Goal: Information Seeking & Learning: Learn about a topic

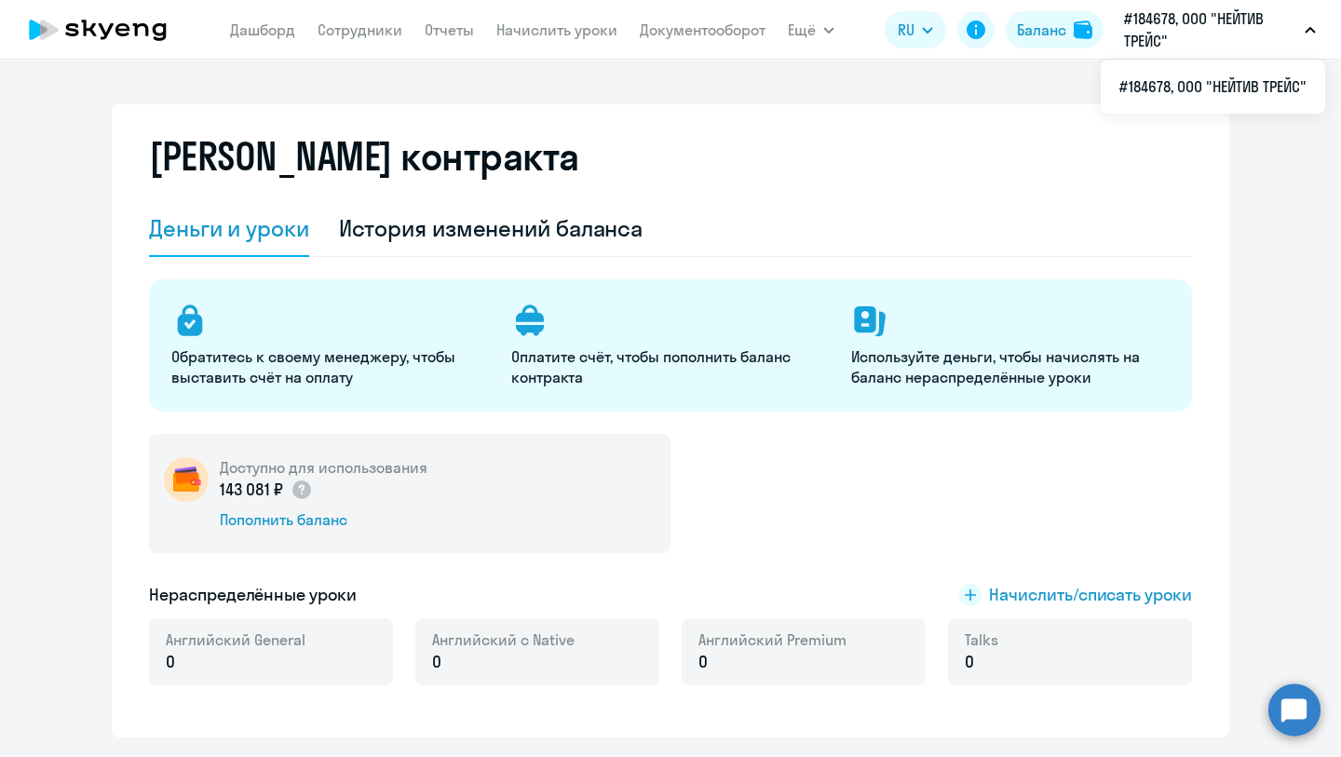
select select "english_adult_not_native_speaker"
click at [1075, 35] on img at bounding box center [1083, 29] width 19 height 19
click at [1137, 34] on p "#184678, ООО "НЕЙТИВ ТРЕЙС"" at bounding box center [1210, 29] width 173 height 45
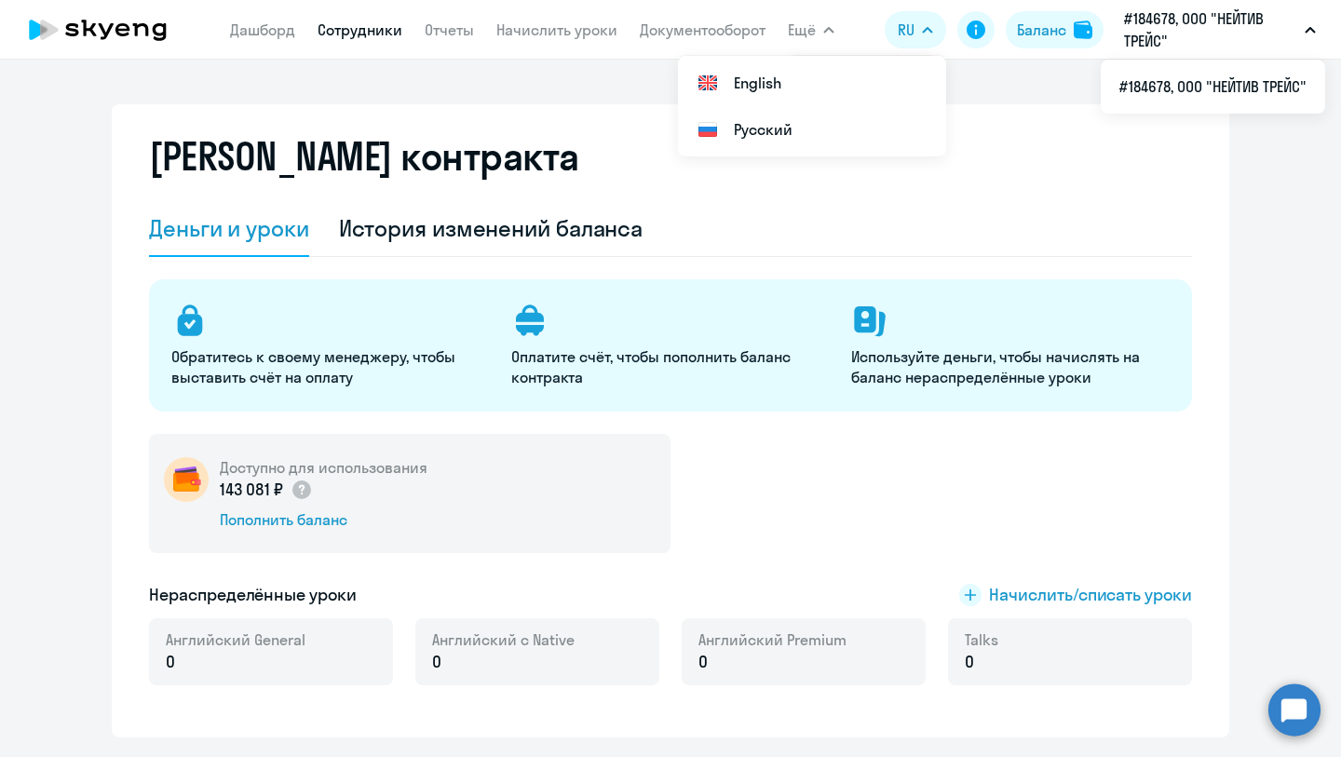
click at [358, 31] on link "Сотрудники" at bounding box center [359, 29] width 85 height 19
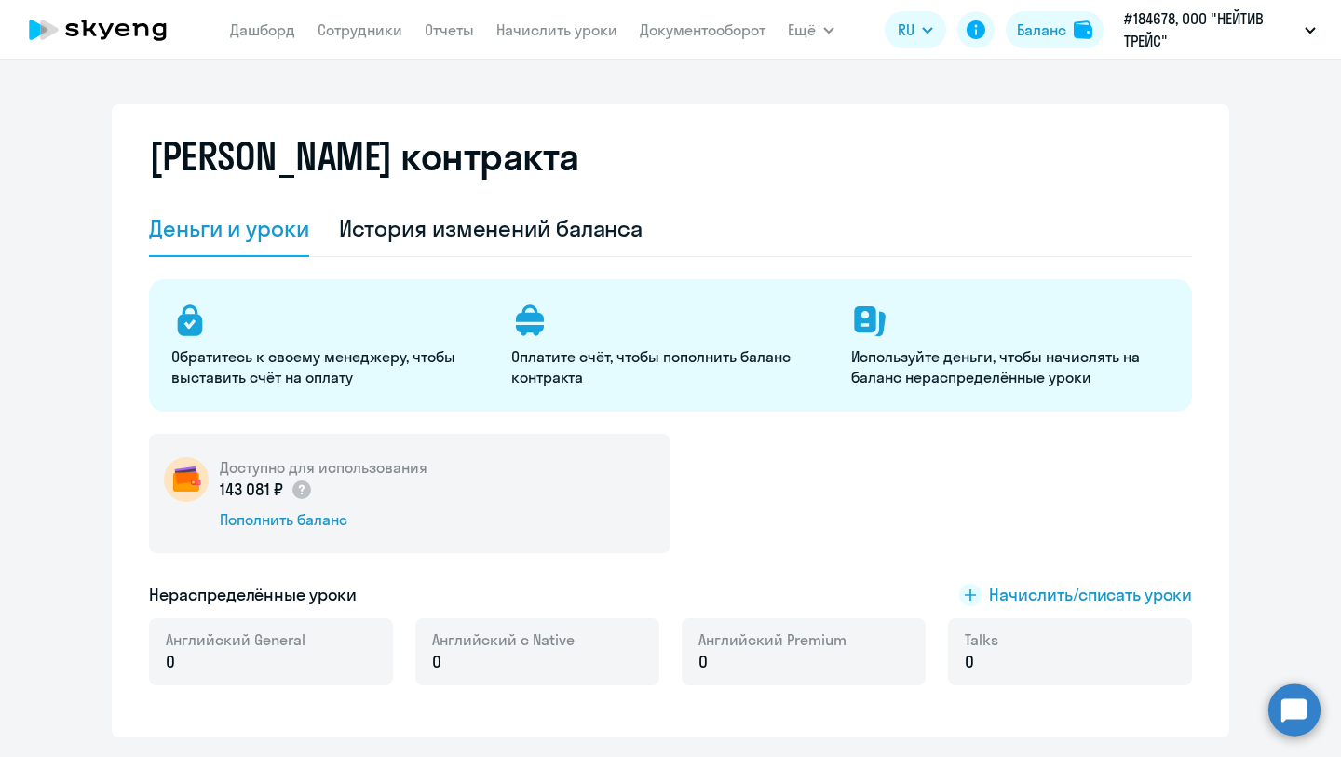
select select "30"
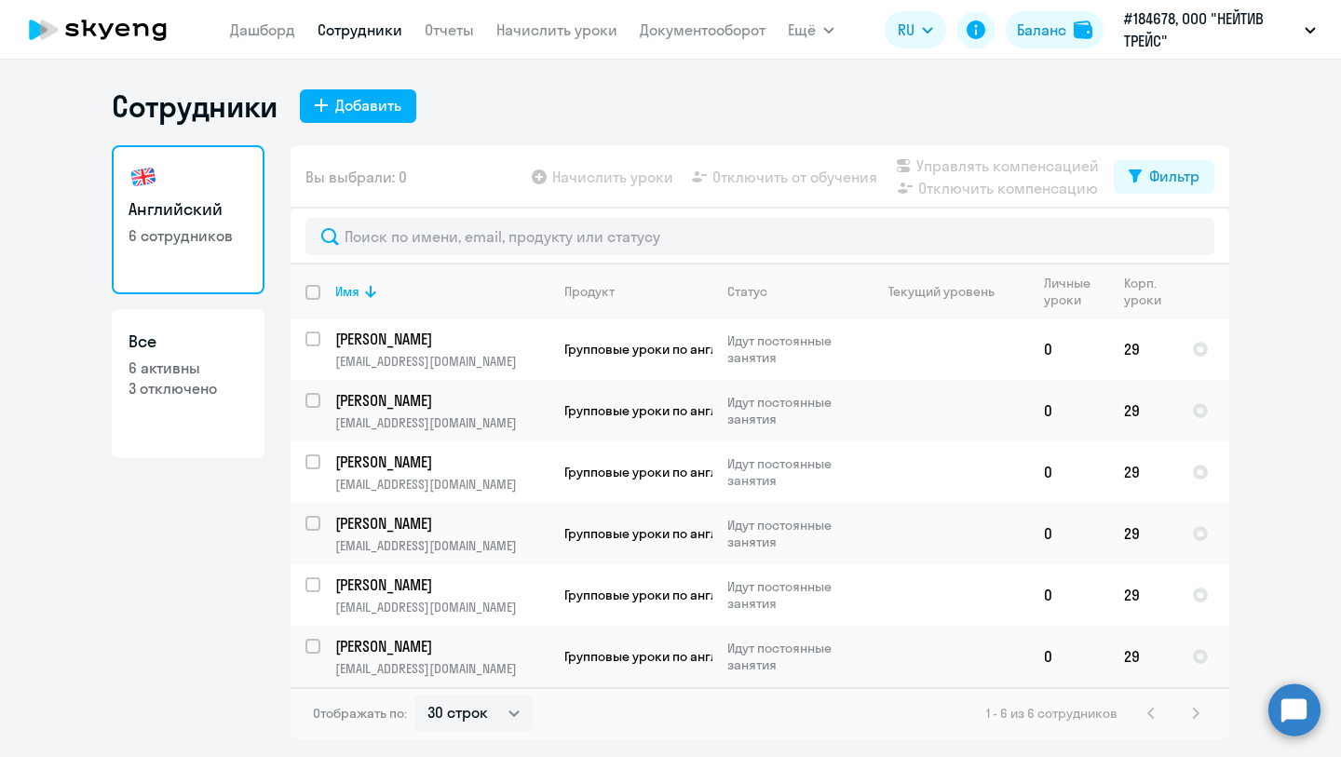
click at [199, 371] on p "6 активны" at bounding box center [187, 368] width 119 height 20
select select "30"
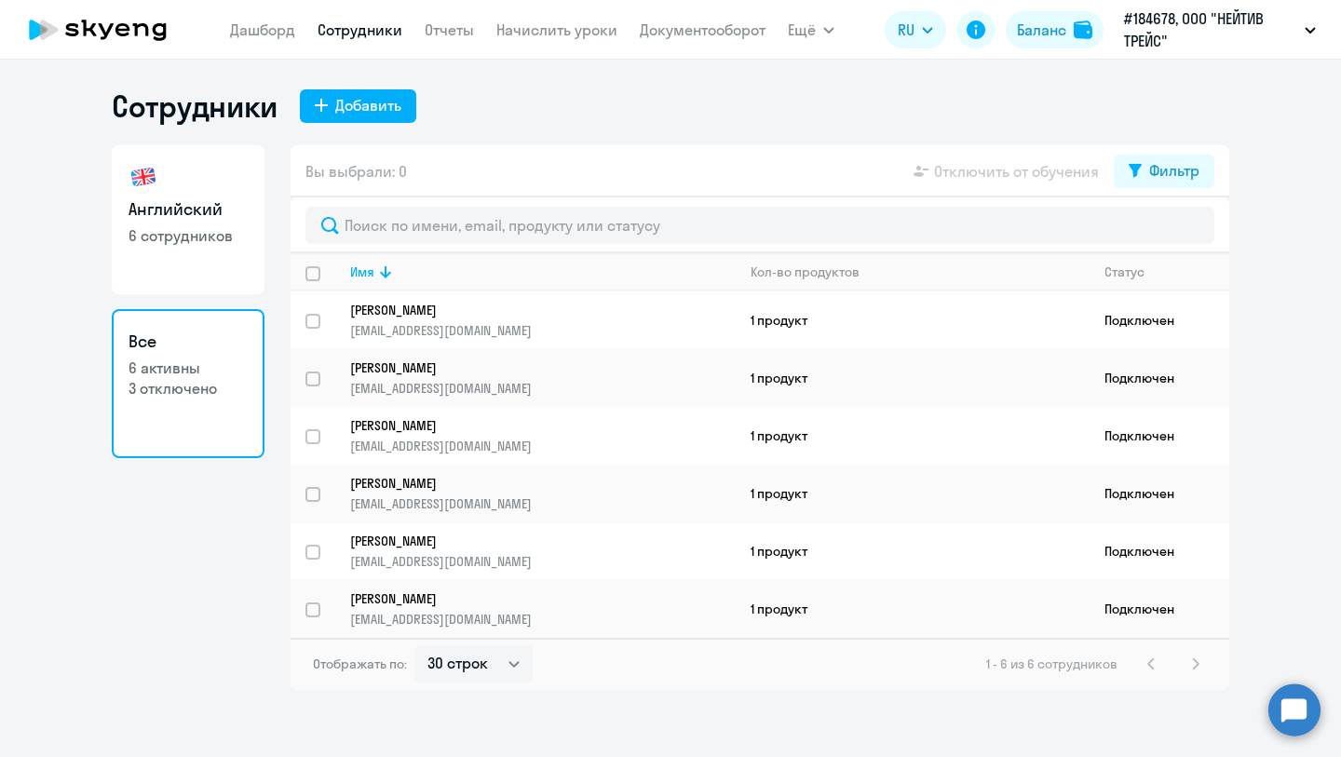
click at [184, 235] on p "6 сотрудников" at bounding box center [187, 235] width 119 height 20
select select "30"
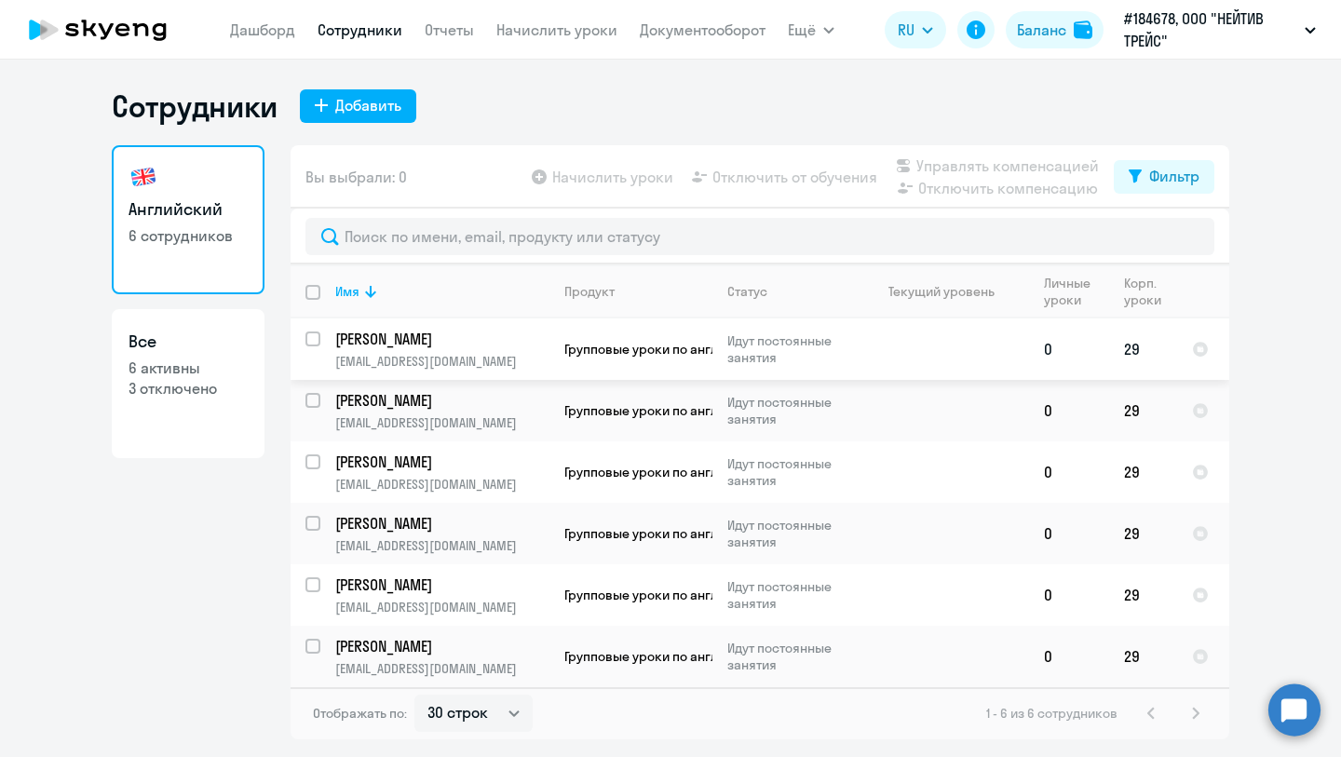
click at [413, 338] on p "[PERSON_NAME]" at bounding box center [440, 339] width 210 height 20
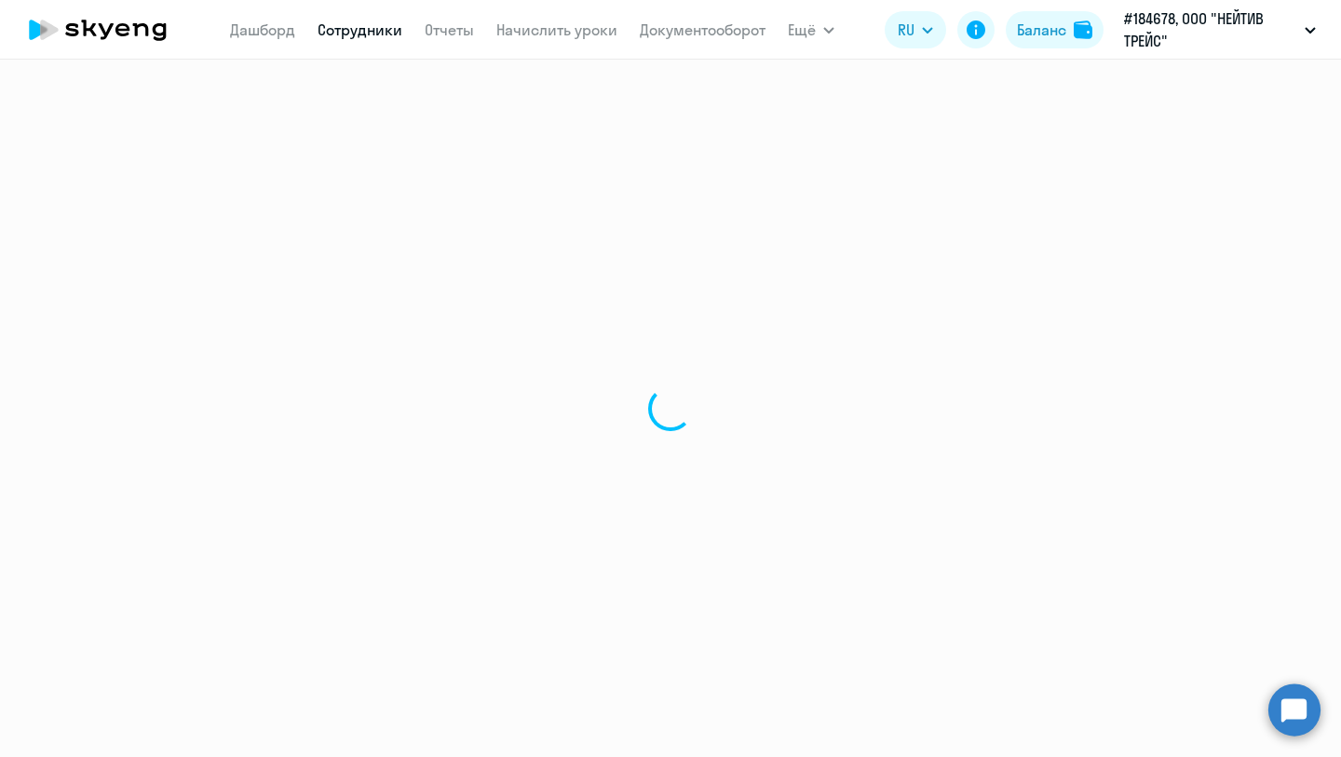
select select "english"
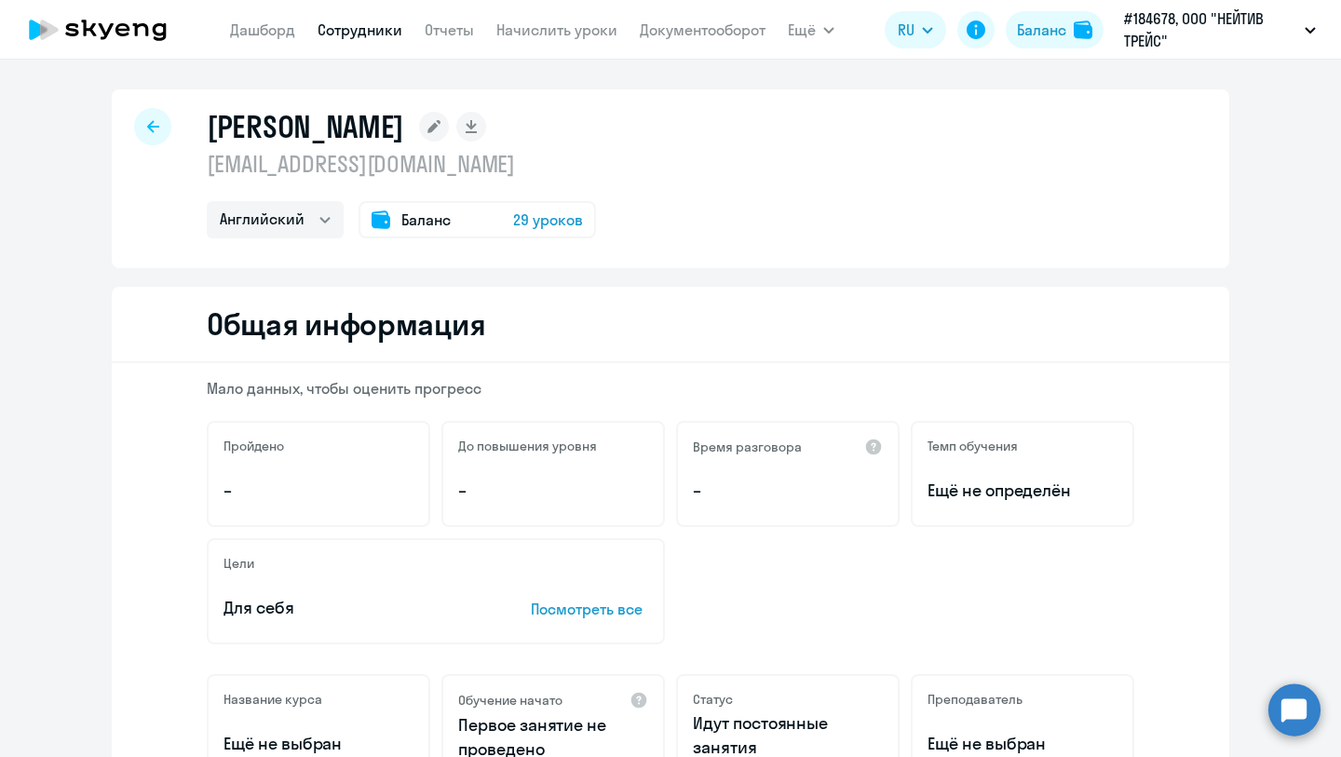
click at [168, 137] on div "[PERSON_NAME] [EMAIL_ADDRESS][DOMAIN_NAME] Английский Баланс 29 уроков" at bounding box center [670, 178] width 1117 height 179
click at [155, 123] on icon at bounding box center [153, 126] width 12 height 13
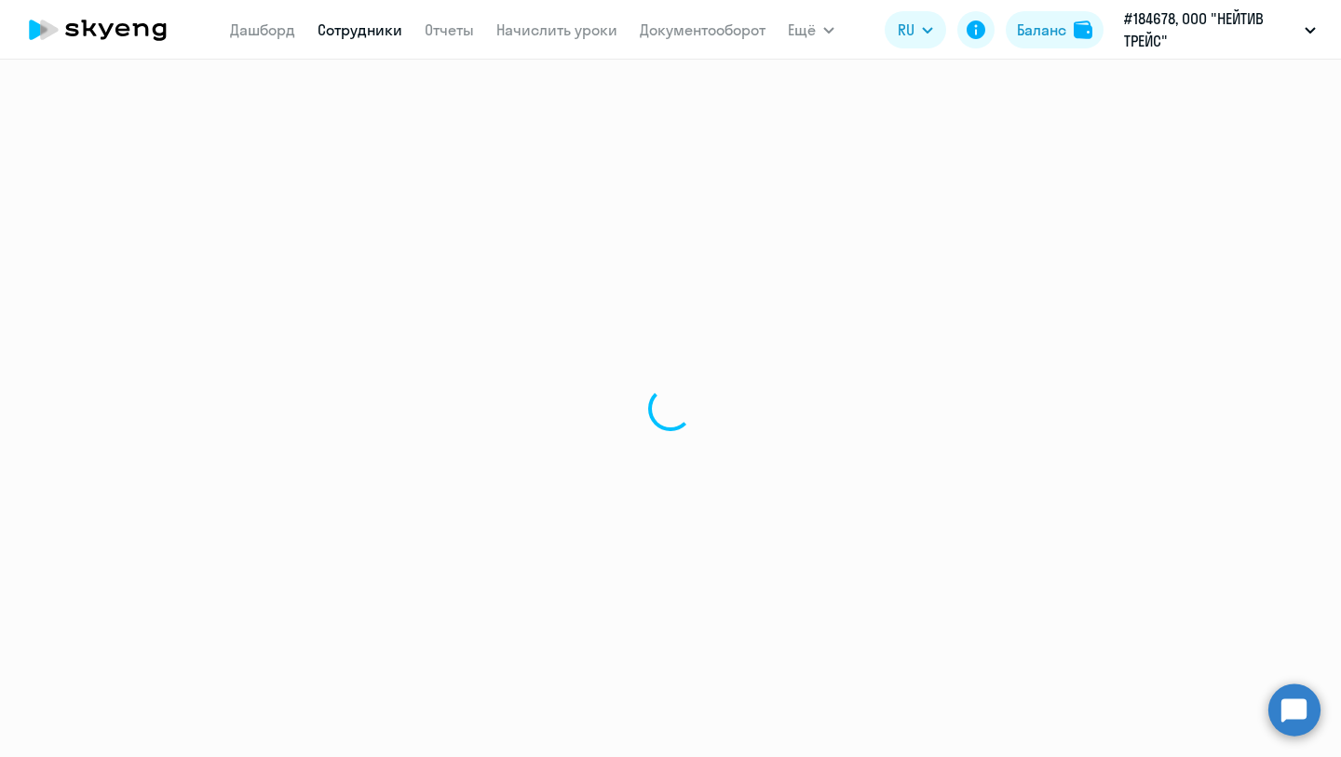
select select "30"
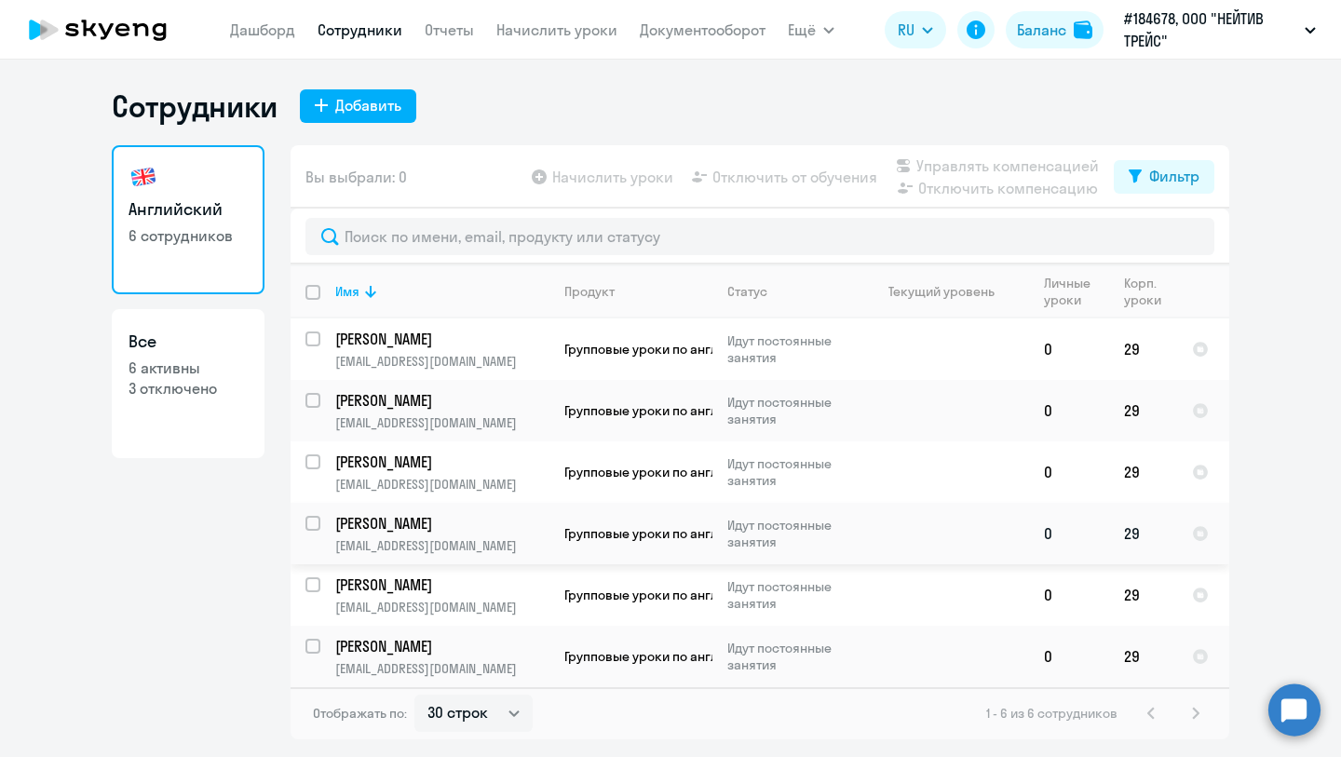
click at [399, 525] on p "[PERSON_NAME]" at bounding box center [440, 523] width 210 height 20
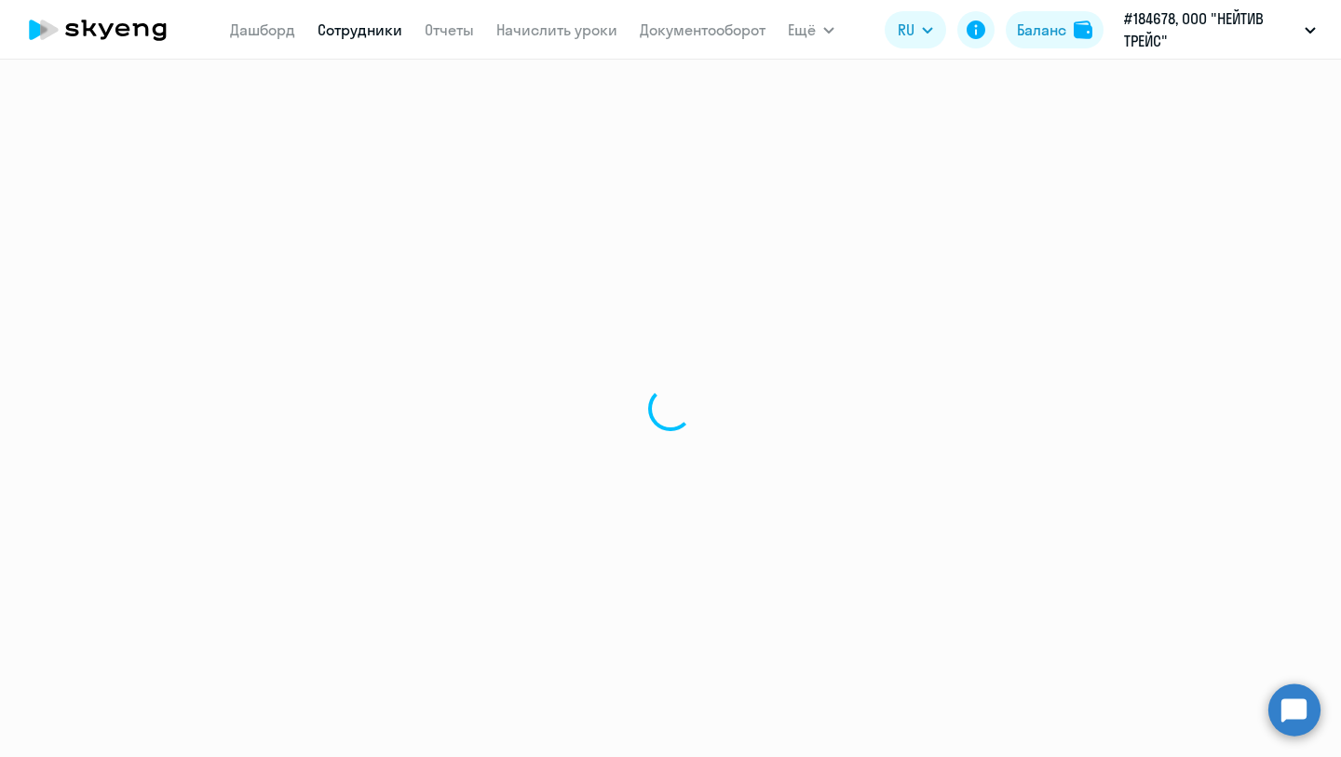
select select "english"
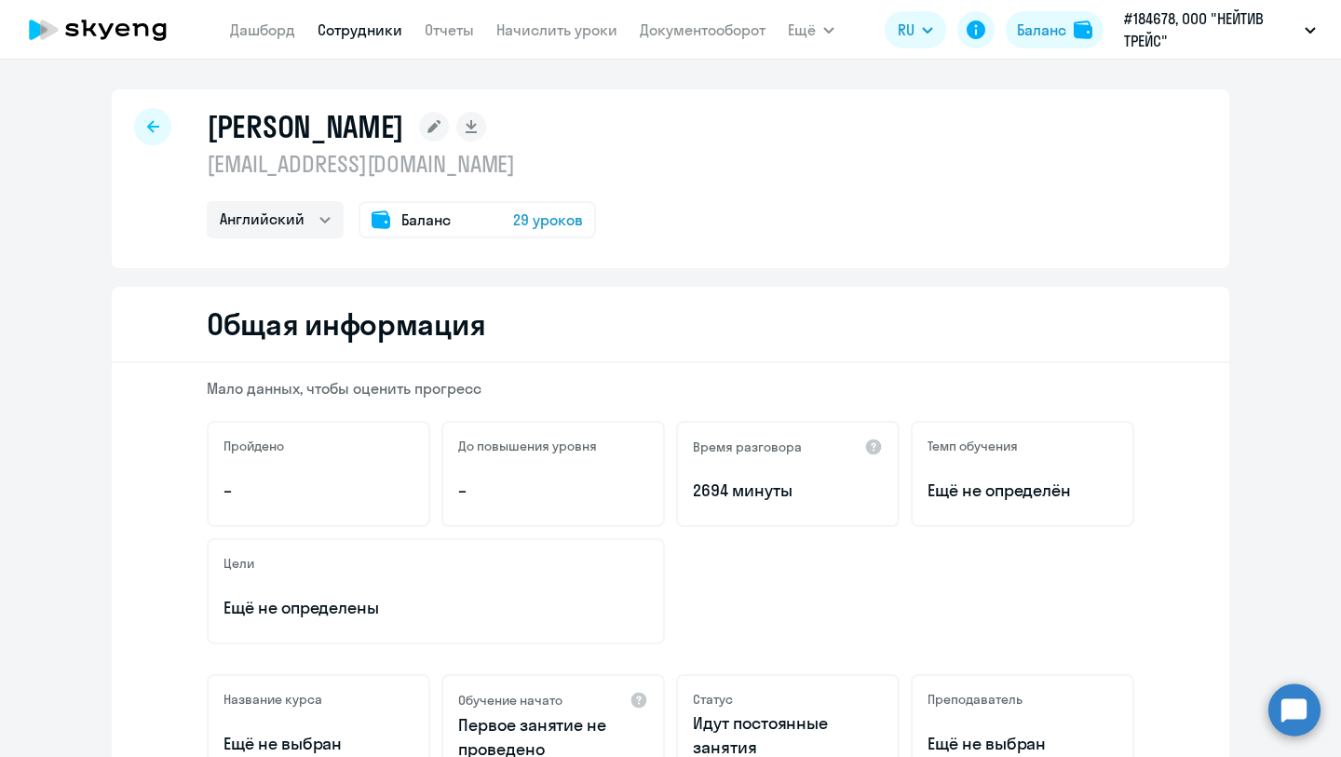
click at [153, 128] on icon at bounding box center [153, 126] width 12 height 13
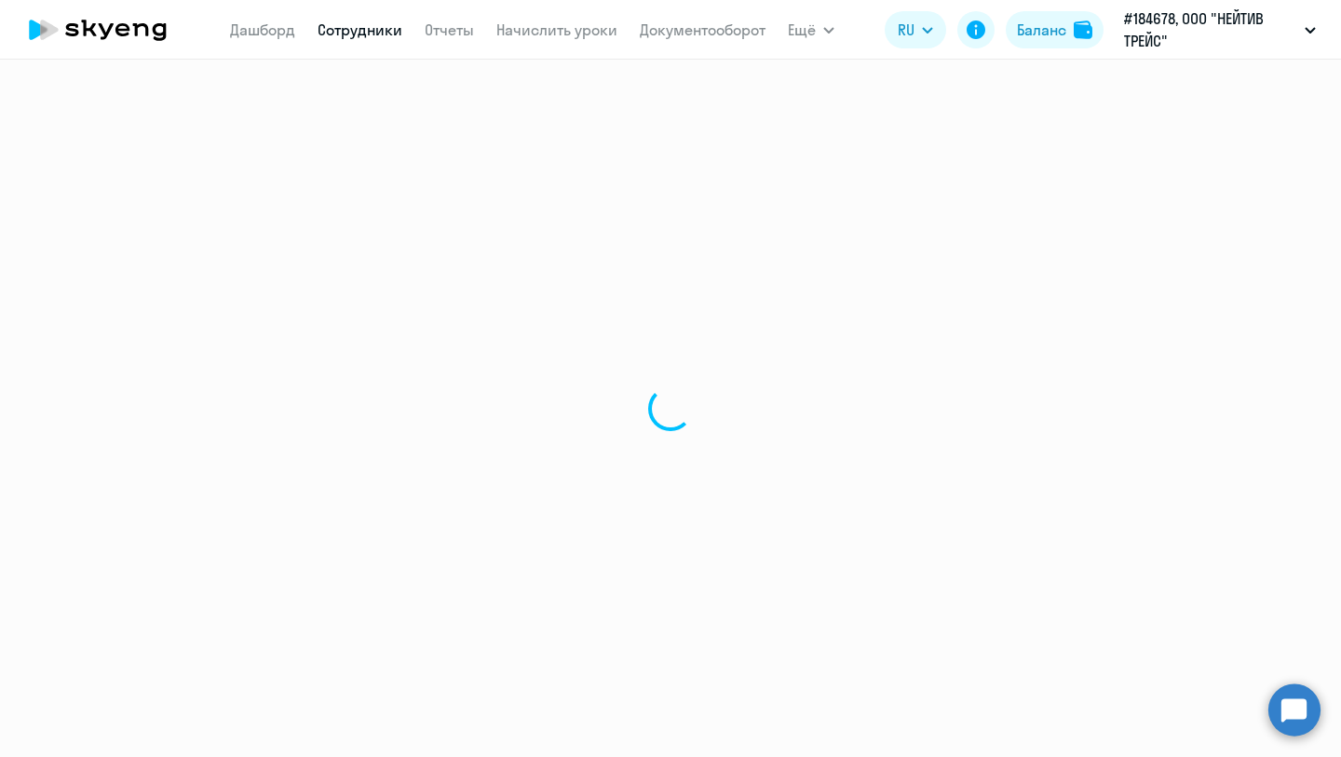
select select "30"
